Goal: Navigation & Orientation: Find specific page/section

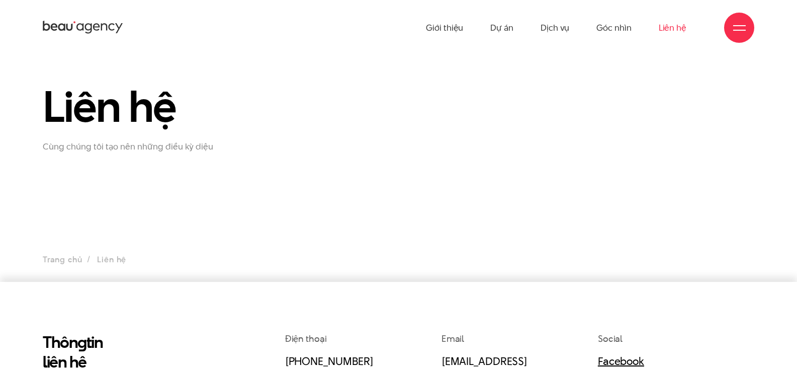
click at [749, 260] on ul "Trang chủ Liên hệ" at bounding box center [399, 260] width 712 height 14
click at [466, 28] on ul "Giới thiệu Dự án Dịch vụ Góc nhìn Liên hệ" at bounding box center [556, 27] width 261 height 55
click at [456, 27] on link "Giới thiệu" at bounding box center [444, 27] width 37 height 55
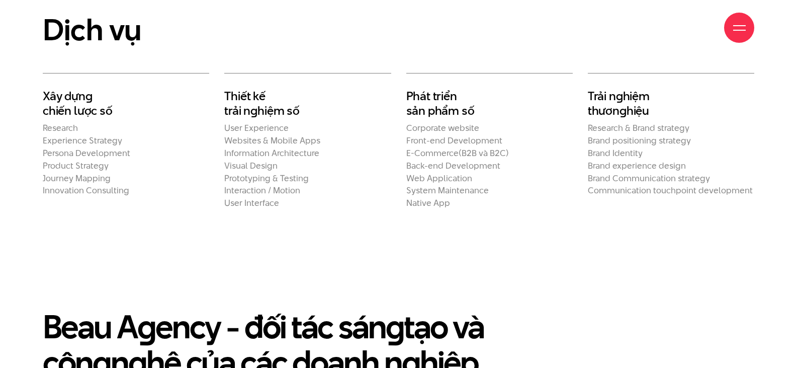
scroll to position [1760, 0]
